Goal: Information Seeking & Learning: Understand process/instructions

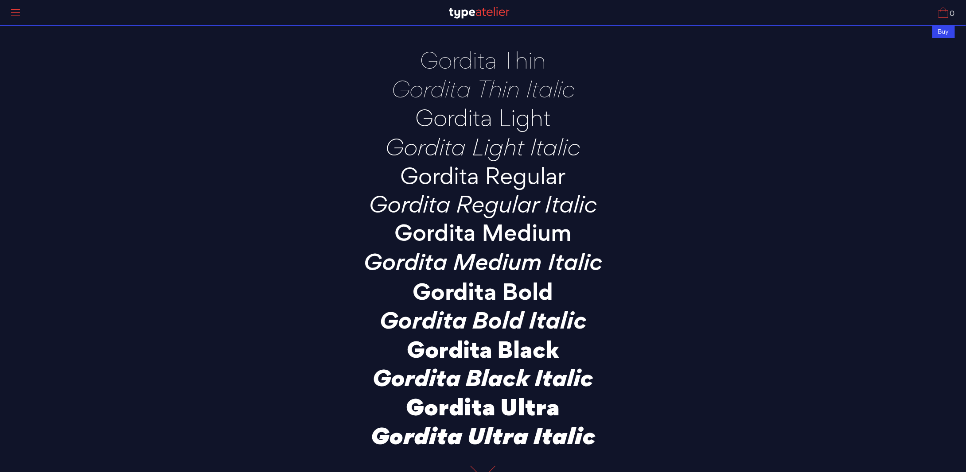
click at [16, 11] on div at bounding box center [15, 13] width 22 height 20
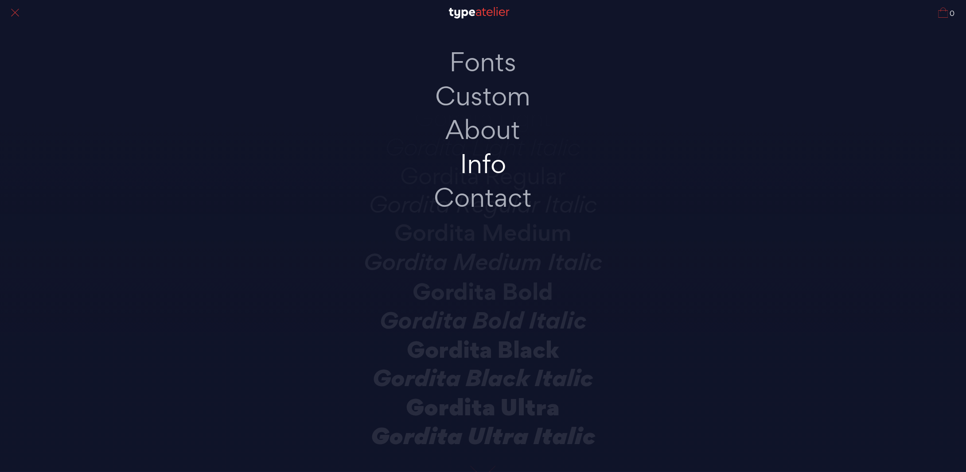
click at [491, 170] on link "Info" at bounding box center [483, 164] width 186 height 34
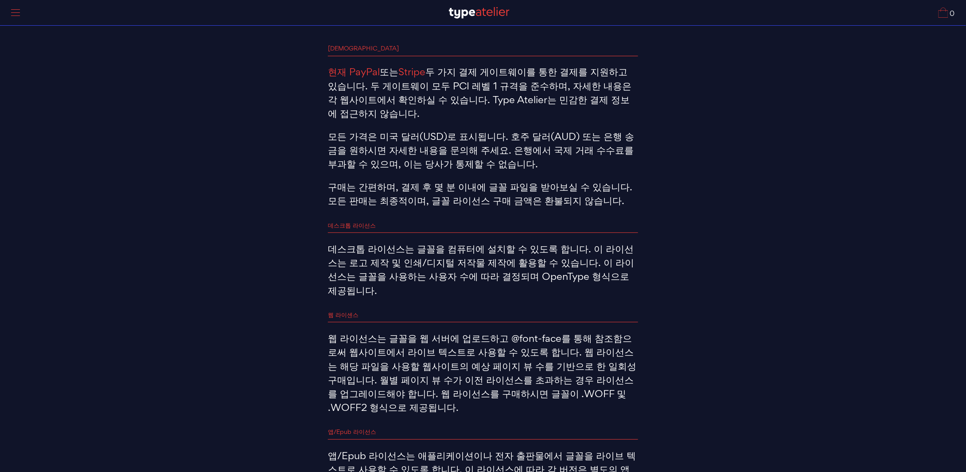
click at [466, 254] on font "데스크톱 라이선스는 글꼴을 컴퓨터에 설치할 수 있도록 합니다. 이 라이선스는 로고 제작 및 인쇄/디지털 저작물 제작에 활용할 수 있습니다. 이…" at bounding box center [481, 269] width 306 height 55
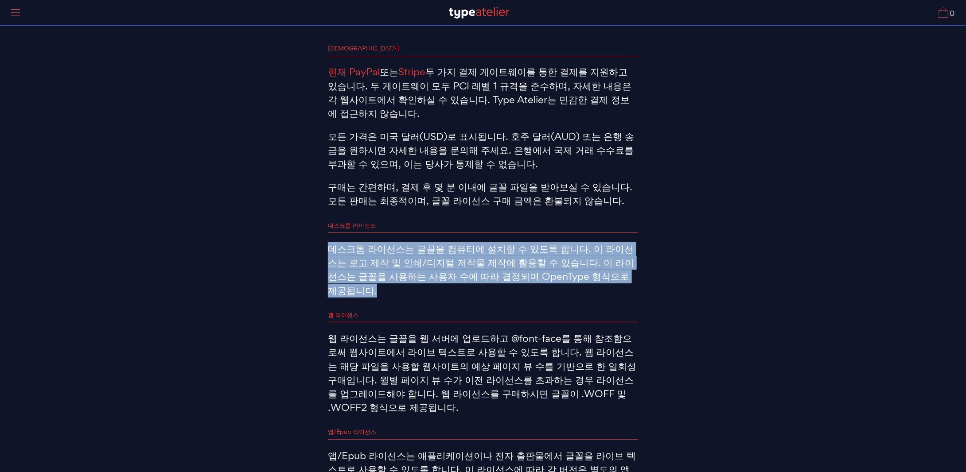
click at [466, 254] on font "데스크톱 라이선스는 글꼴을 컴퓨터에 설치할 수 있도록 합니다. 이 라이선스는 로고 제작 및 인쇄/디지털 저작물 제작에 활용할 수 있습니다. 이…" at bounding box center [481, 269] width 306 height 55
click at [471, 254] on font "데스크톱 라이선스는 글꼴을 컴퓨터에 설치할 수 있도록 합니다. 이 라이선스는 로고 제작 및 인쇄/디지털 저작물 제작에 활용할 수 있습니다. 이…" at bounding box center [481, 269] width 306 height 55
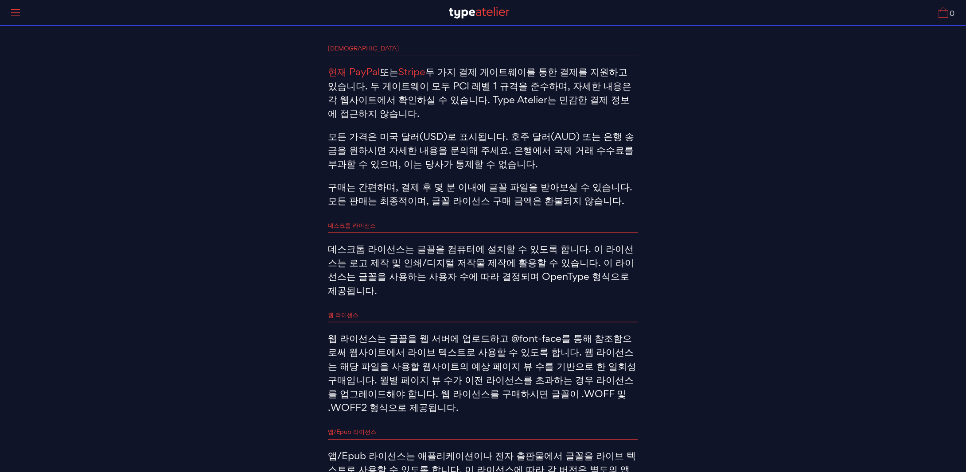
click at [392, 259] on font "데스크톱 라이선스는 글꼴을 컴퓨터에 설치할 수 있도록 합니다. 이 라이선스는 로고 제작 및 인쇄/디지털 저작물 제작에 활용할 수 있습니다. 이…" at bounding box center [481, 269] width 306 height 55
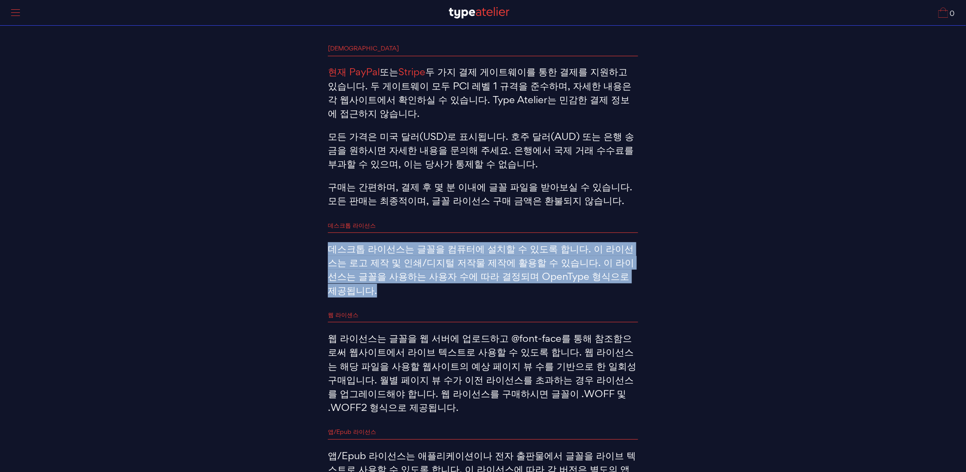
click at [392, 259] on font "데스크톱 라이선스는 글꼴을 컴퓨터에 설치할 수 있도록 합니다. 이 라이선스는 로고 제작 및 인쇄/디지털 저작물 제작에 활용할 수 있습니다. 이…" at bounding box center [481, 269] width 306 height 55
click at [410, 261] on font "데스크톱 라이선스는 글꼴을 컴퓨터에 설치할 수 있도록 합니다. 이 라이선스는 로고 제작 및 인쇄/디지털 저작물 제작에 활용할 수 있습니다. 이…" at bounding box center [481, 269] width 306 height 55
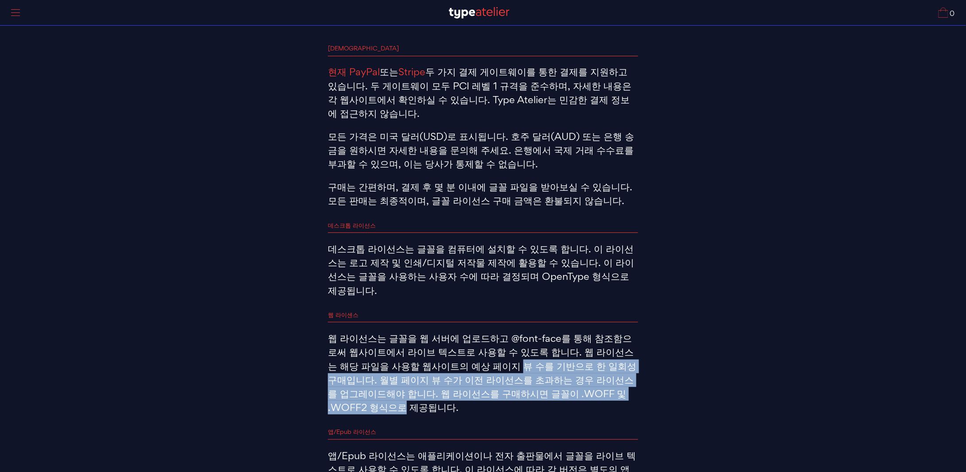
drag, startPoint x: 564, startPoint y: 375, endPoint x: 459, endPoint y: 353, distance: 106.9
click at [459, 353] on font "웹 라이선스는 글꼴을 웹 서버에 업로드하고 @font-face를 통해 참조함으로써 웹사이트에서 라이브 텍스트로 사용할 수 있도록 합니다. 웹 …" at bounding box center [482, 373] width 308 height 82
click at [567, 363] on font "웹 라이선스는 글꼴을 웹 서버에 업로드하고 @font-face를 통해 참조함으로써 웹사이트에서 라이브 텍스트로 사용할 수 있도록 합니다. 웹 …" at bounding box center [482, 373] width 308 height 82
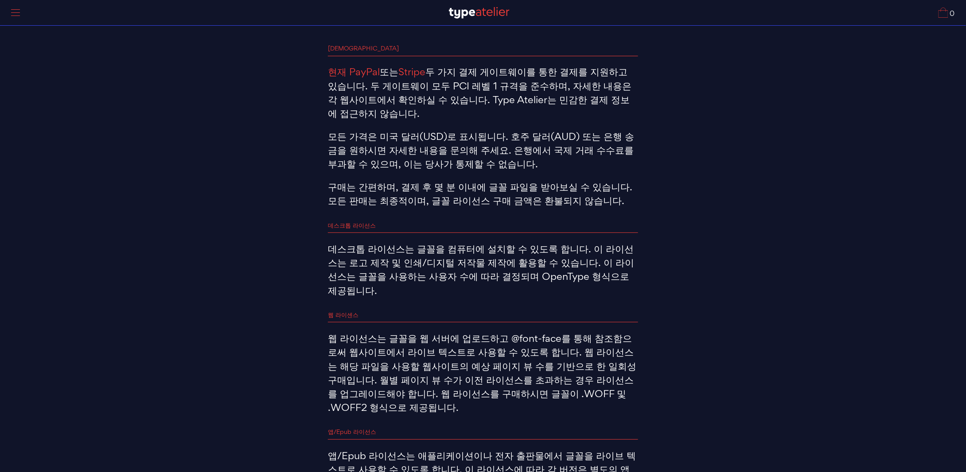
click at [15, 18] on div at bounding box center [15, 13] width 22 height 20
